Goal: Check status: Check status

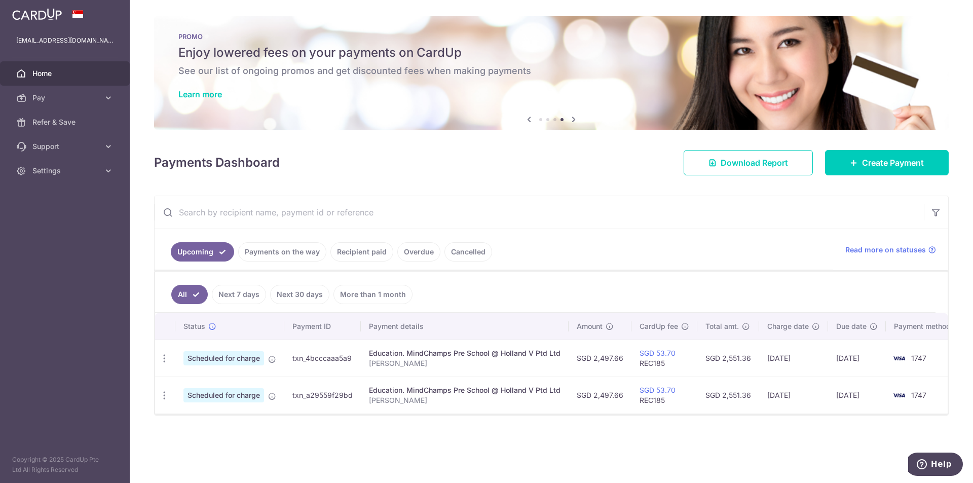
click at [346, 253] on link "Recipient paid" at bounding box center [361, 251] width 63 height 19
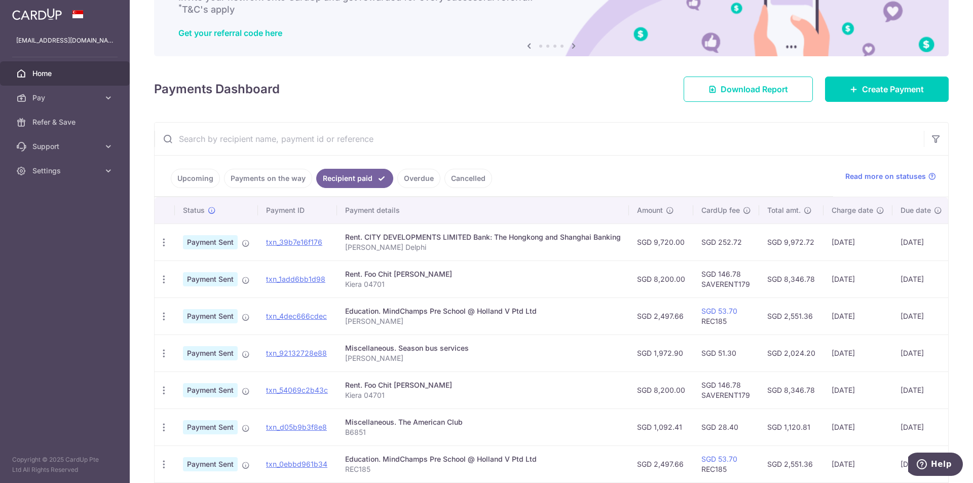
scroll to position [101, 0]
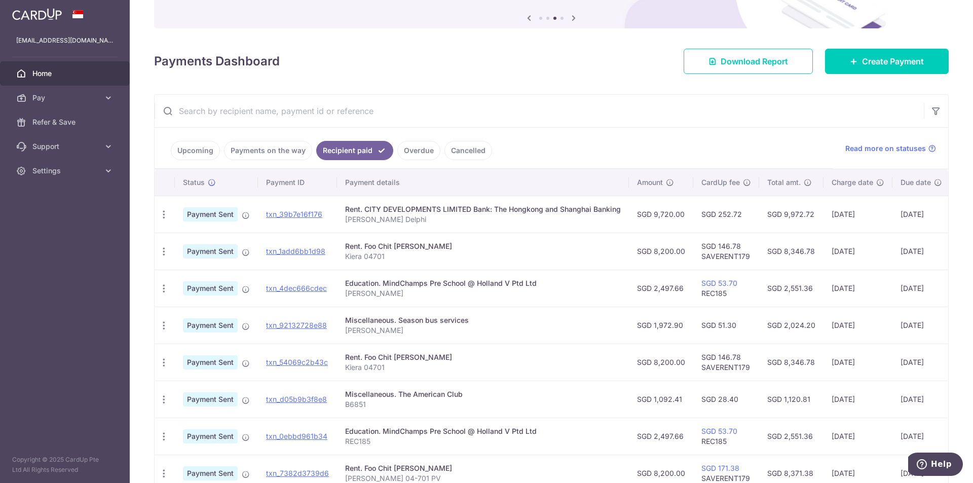
click at [397, 155] on link "Overdue" at bounding box center [418, 150] width 43 height 19
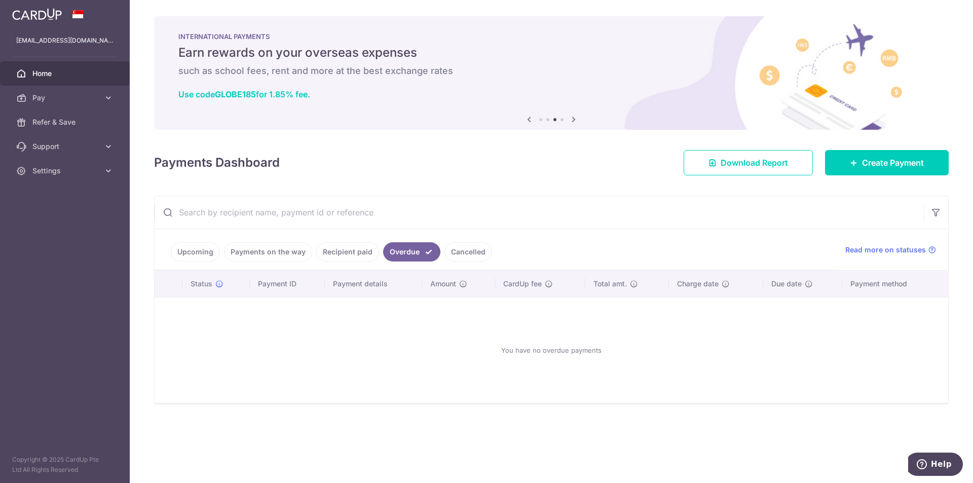
click at [440, 253] on li "Cancelled" at bounding box center [466, 251] width 52 height 19
click at [451, 254] on link "Cancelled" at bounding box center [468, 251] width 48 height 19
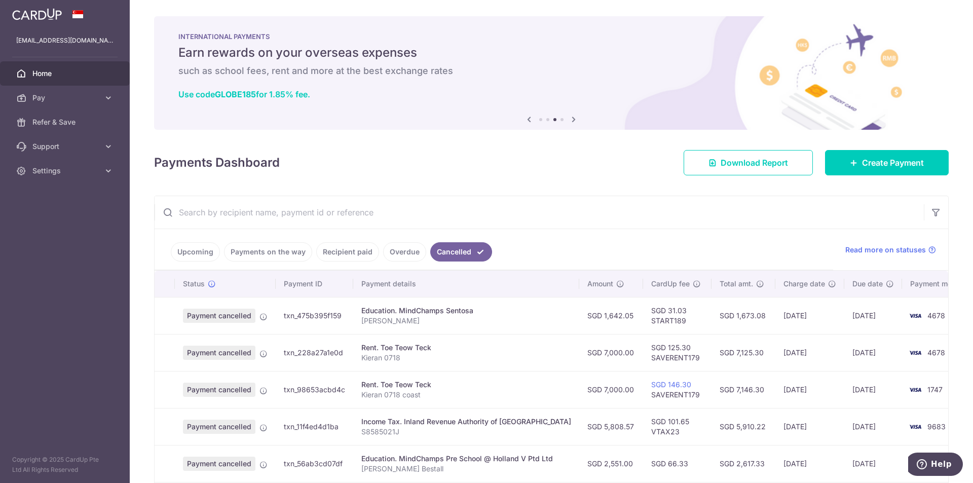
click at [284, 260] on link "Payments on the way" at bounding box center [268, 251] width 88 height 19
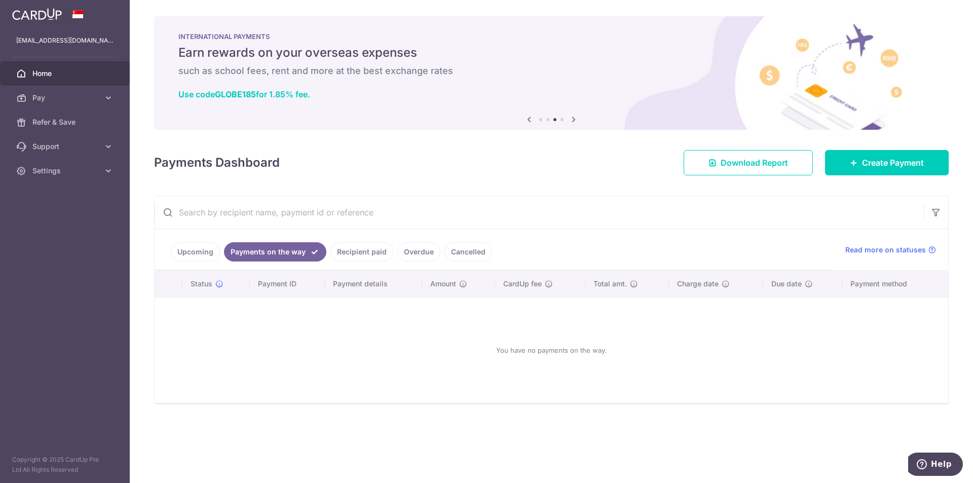
click at [202, 246] on link "Upcoming" at bounding box center [195, 251] width 49 height 19
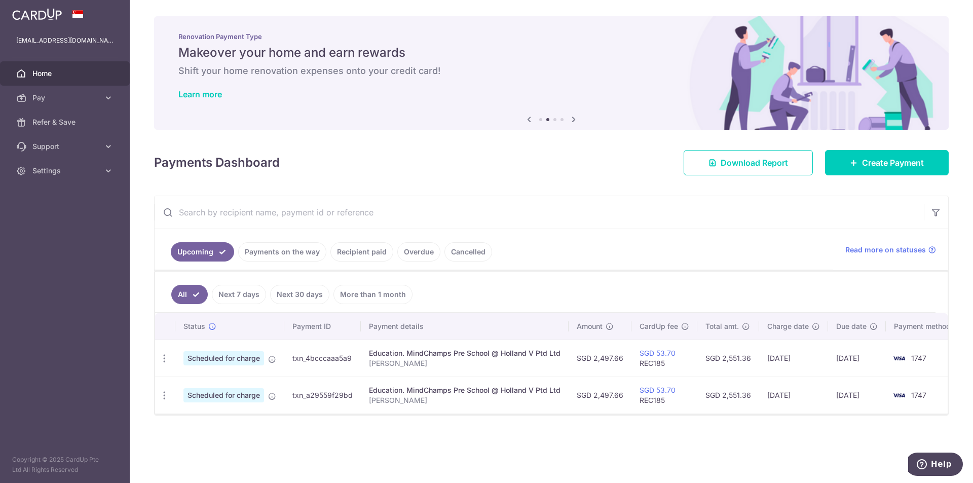
click at [265, 250] on link "Payments on the way" at bounding box center [282, 251] width 88 height 19
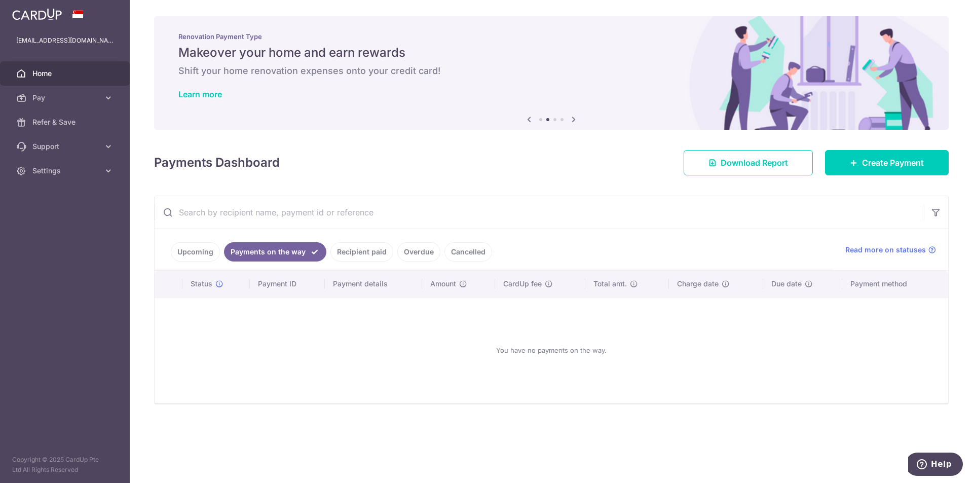
click at [468, 254] on link "Cancelled" at bounding box center [468, 251] width 48 height 19
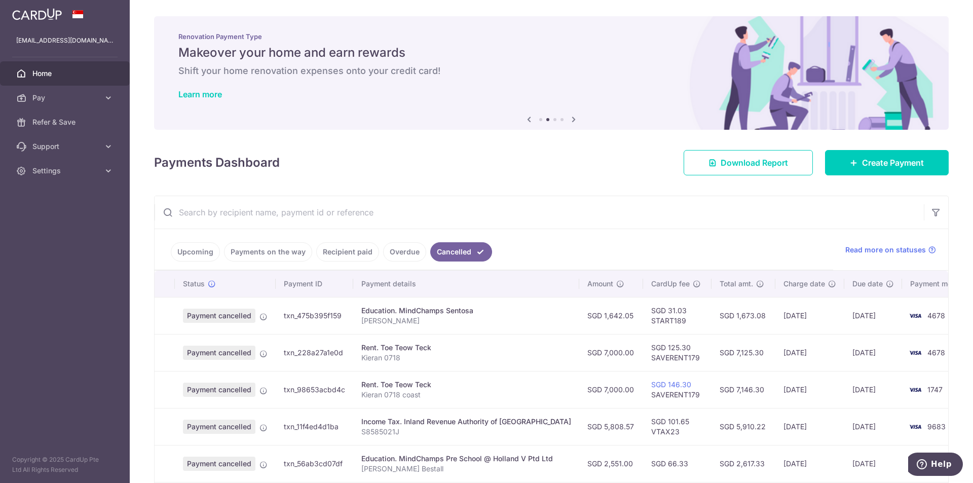
click at [389, 252] on link "Overdue" at bounding box center [404, 251] width 43 height 19
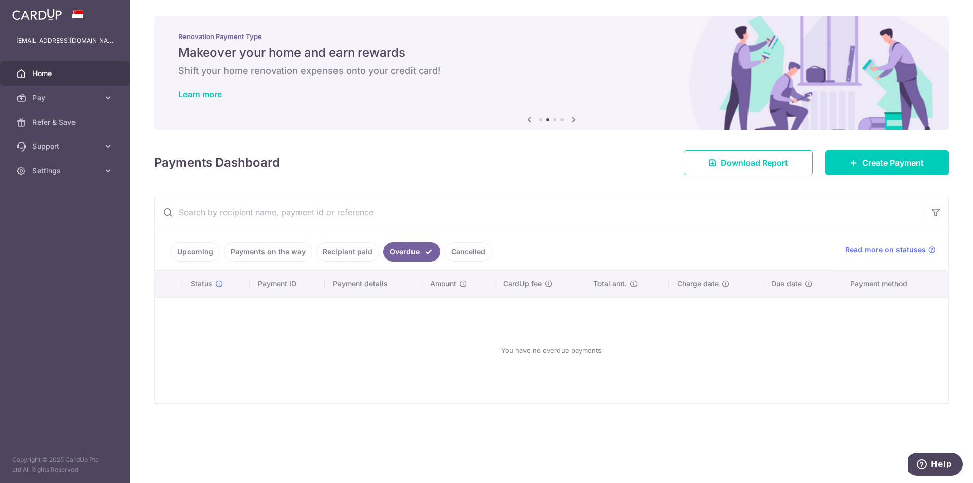
click at [184, 261] on link "Upcoming" at bounding box center [195, 251] width 49 height 19
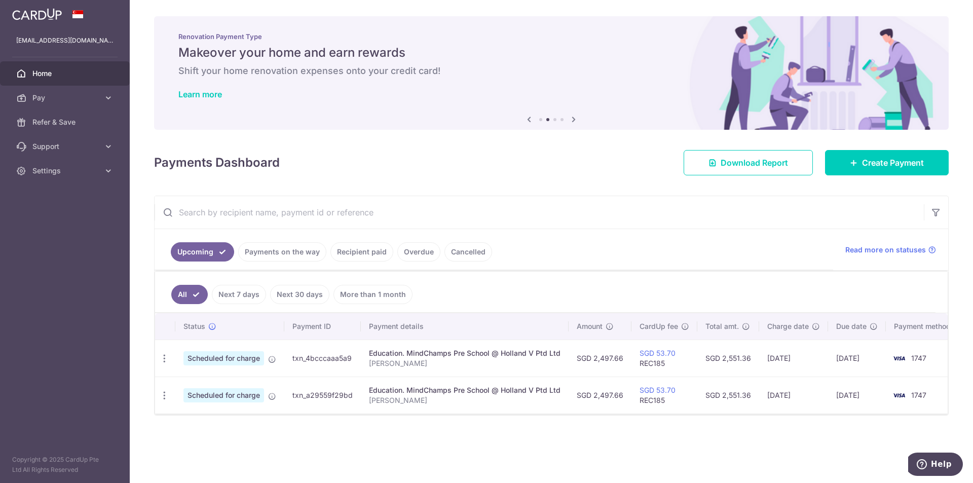
click at [41, 68] on link "Home" at bounding box center [65, 73] width 130 height 24
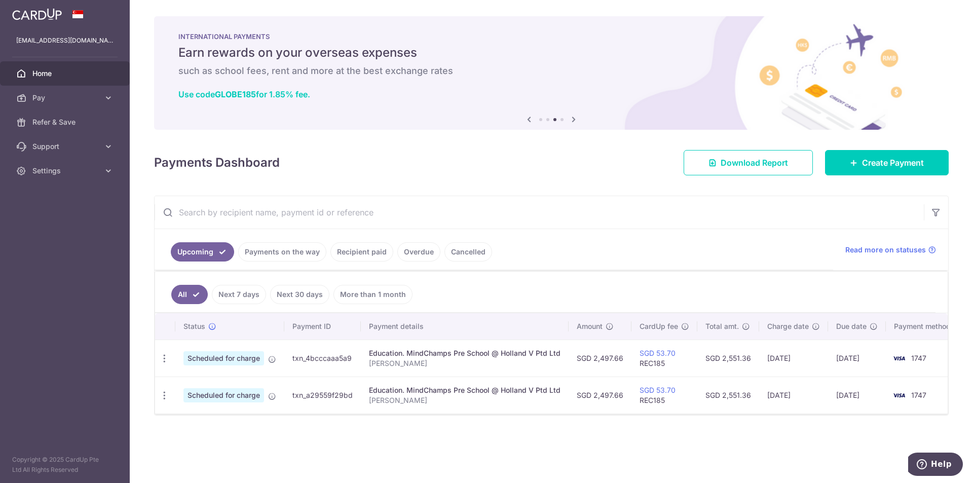
click at [257, 239] on ul "Upcoming Payments on the way Recipient paid Overdue Cancelled" at bounding box center [494, 249] width 678 height 41
click at [264, 256] on link "Payments on the way" at bounding box center [282, 251] width 88 height 19
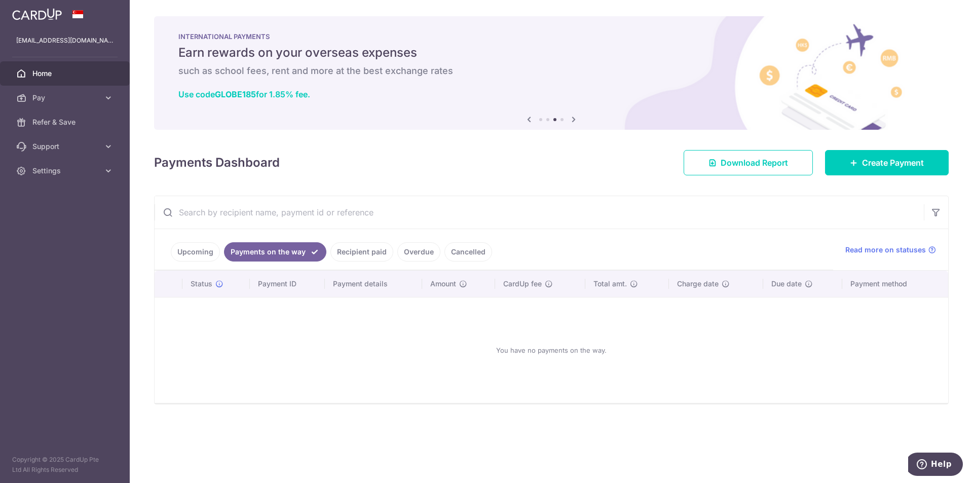
click at [363, 242] on ul "Upcoming Payments on the way Recipient paid Overdue Cancelled" at bounding box center [494, 249] width 678 height 41
click at [358, 247] on link "Recipient paid" at bounding box center [361, 251] width 63 height 19
